Goal: Information Seeking & Learning: Understand process/instructions

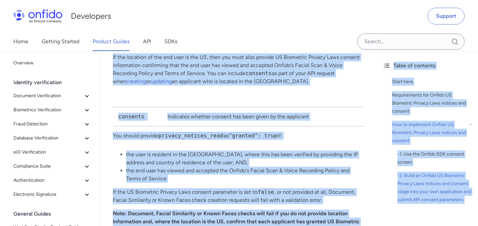
scroll to position [1791, 0]
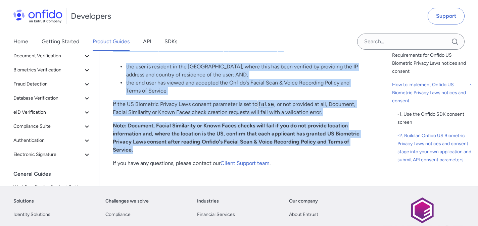
drag, startPoint x: 127, startPoint y: 103, endPoint x: 283, endPoint y: 124, distance: 157.7
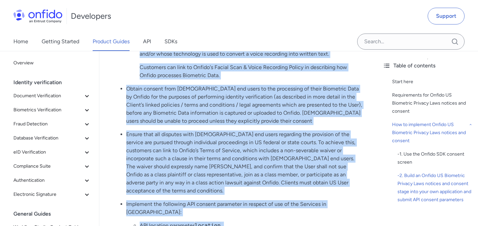
scroll to position [1223, 0]
click at [252, 161] on p "Ensure that all disputes with [DEMOGRAPHIC_DATA] end users regarding the provis…" at bounding box center [245, 162] width 238 height 65
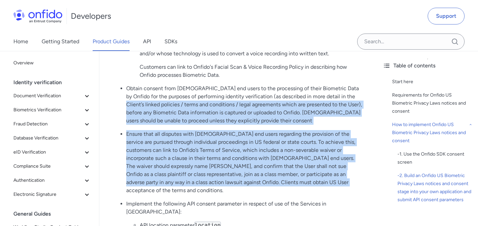
drag, startPoint x: 304, startPoint y: 167, endPoint x: 125, endPoint y: 92, distance: 194.0
click at [125, 92] on ul "Present end users with an appropriate policy document which meets the requireme…" at bounding box center [238, 94] width 251 height 298
click at [293, 160] on p "Ensure that all disputes with [DEMOGRAPHIC_DATA] end users regarding the provis…" at bounding box center [245, 162] width 238 height 65
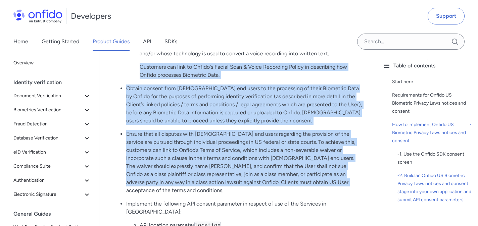
drag, startPoint x: 301, startPoint y: 168, endPoint x: 124, endPoint y: 54, distance: 210.6
click at [124, 54] on ul "Present end users with an appropriate policy document which meets the requireme…" at bounding box center [238, 94] width 251 height 298
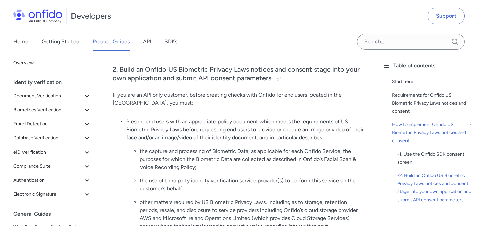
scroll to position [1050, 0]
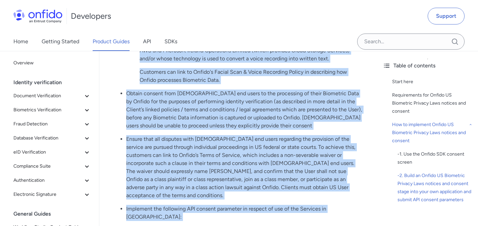
scroll to position [1231, 0]
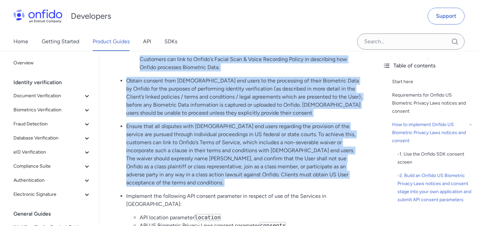
drag, startPoint x: 127, startPoint y: 105, endPoint x: 365, endPoint y: 168, distance: 245.8
copy ul "Loremip dol sitam cons ad elitseddoei tempor incididu utlab etdol mag aliquaeni…"
